Goal: Use online tool/utility: Utilize a website feature to perform a specific function

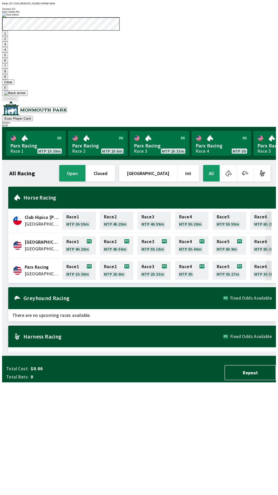
click at [8, 69] on button "7" at bounding box center [5, 65] width 6 height 5
click at [8, 47] on button "3" at bounding box center [5, 43] width 6 height 5
click at [18, 101] on button "Confirm" at bounding box center [10, 98] width 16 height 5
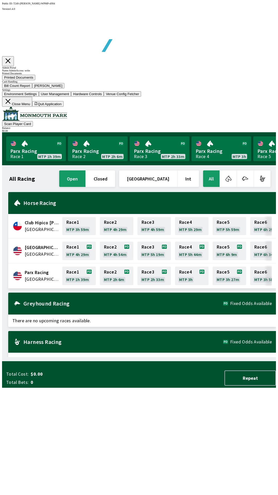
click at [32, 88] on button "Bill Count Report" at bounding box center [17, 85] width 30 height 5
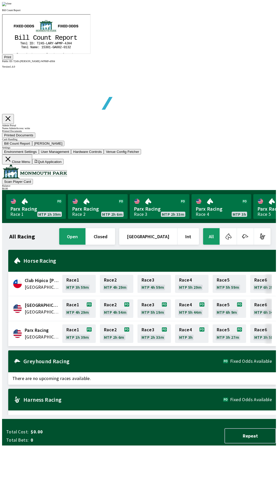
click at [13, 60] on button "Print" at bounding box center [7, 56] width 11 height 5
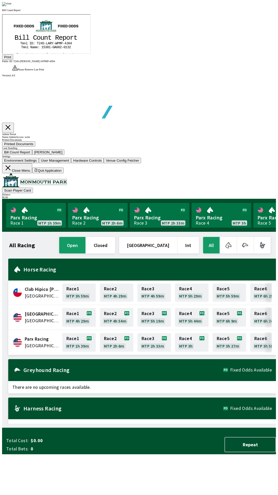
click at [239, 6] on div at bounding box center [139, 4] width 274 height 4
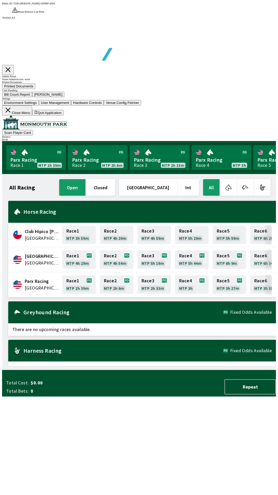
click at [65, 97] on button "[PERSON_NAME]" at bounding box center [48, 94] width 32 height 5
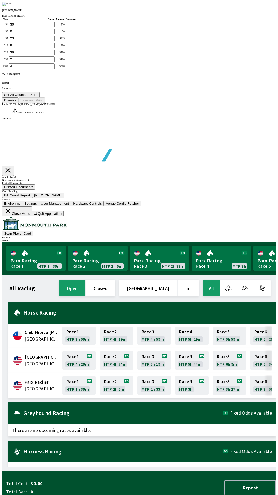
click at [40, 97] on button "Set All Counts to Zero" at bounding box center [21, 94] width 38 height 5
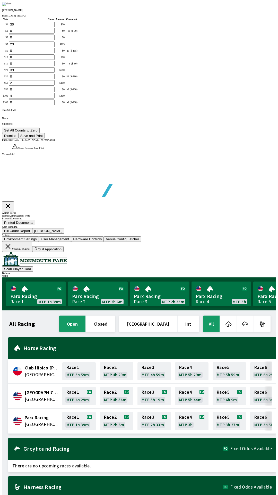
click at [45, 138] on button "Save and Print" at bounding box center [31, 135] width 27 height 5
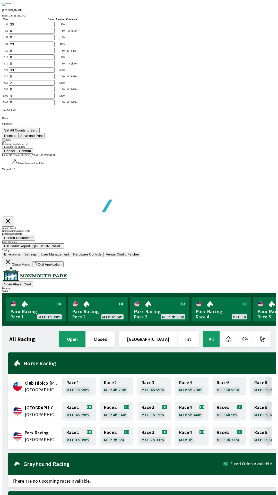
click at [33, 154] on button "Confirm" at bounding box center [25, 150] width 16 height 5
type input "0"
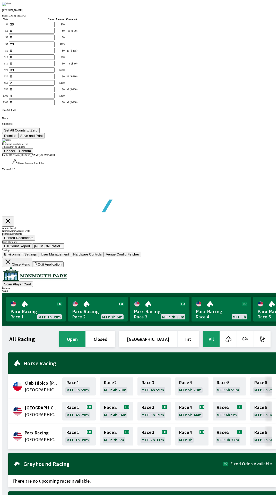
type input "0"
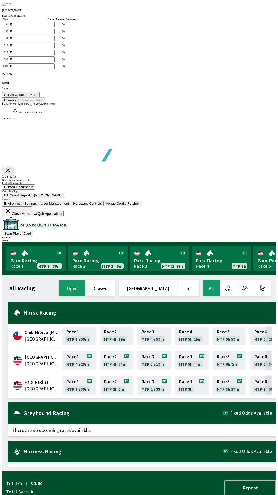
click at [18, 103] on button "Dismiss" at bounding box center [10, 99] width 16 height 5
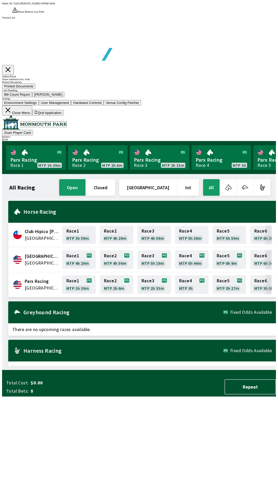
click at [32, 115] on button "Close Menu" at bounding box center [17, 110] width 30 height 10
